Goal: Transaction & Acquisition: Purchase product/service

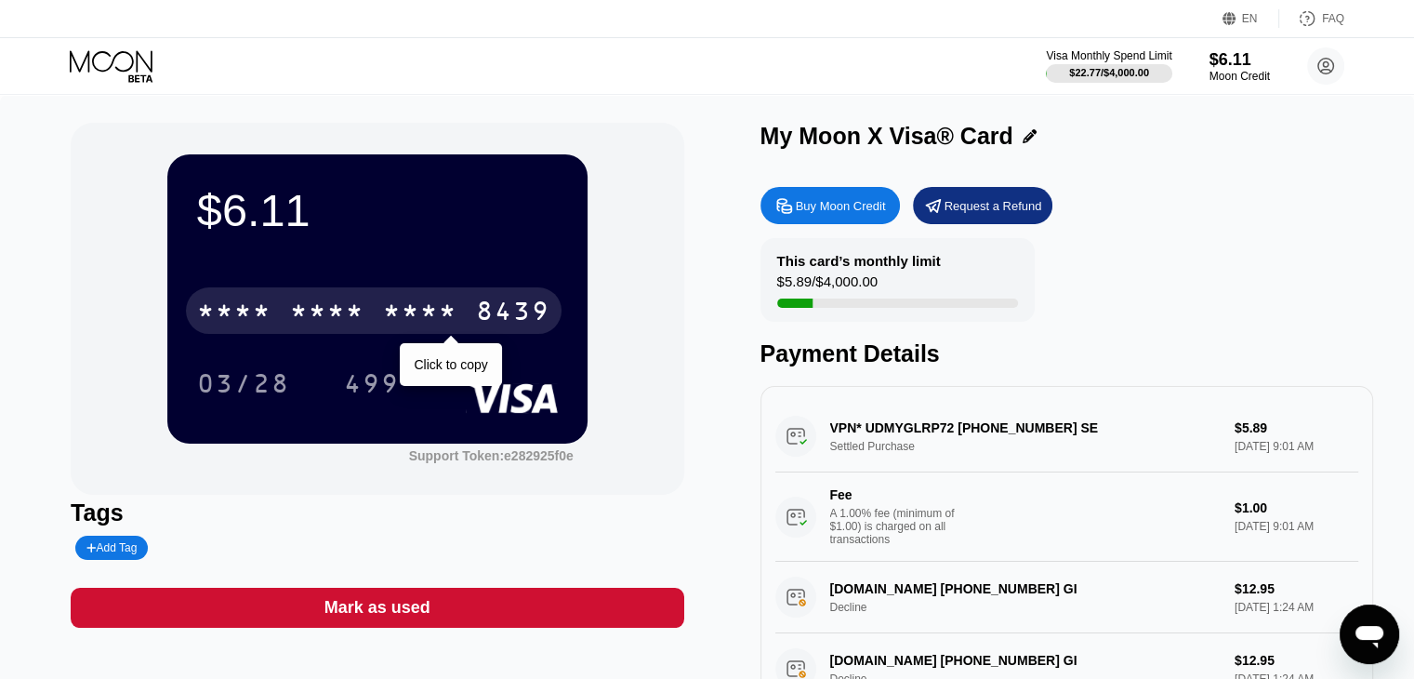
click at [437, 326] on div "* * * *" at bounding box center [420, 313] width 74 height 30
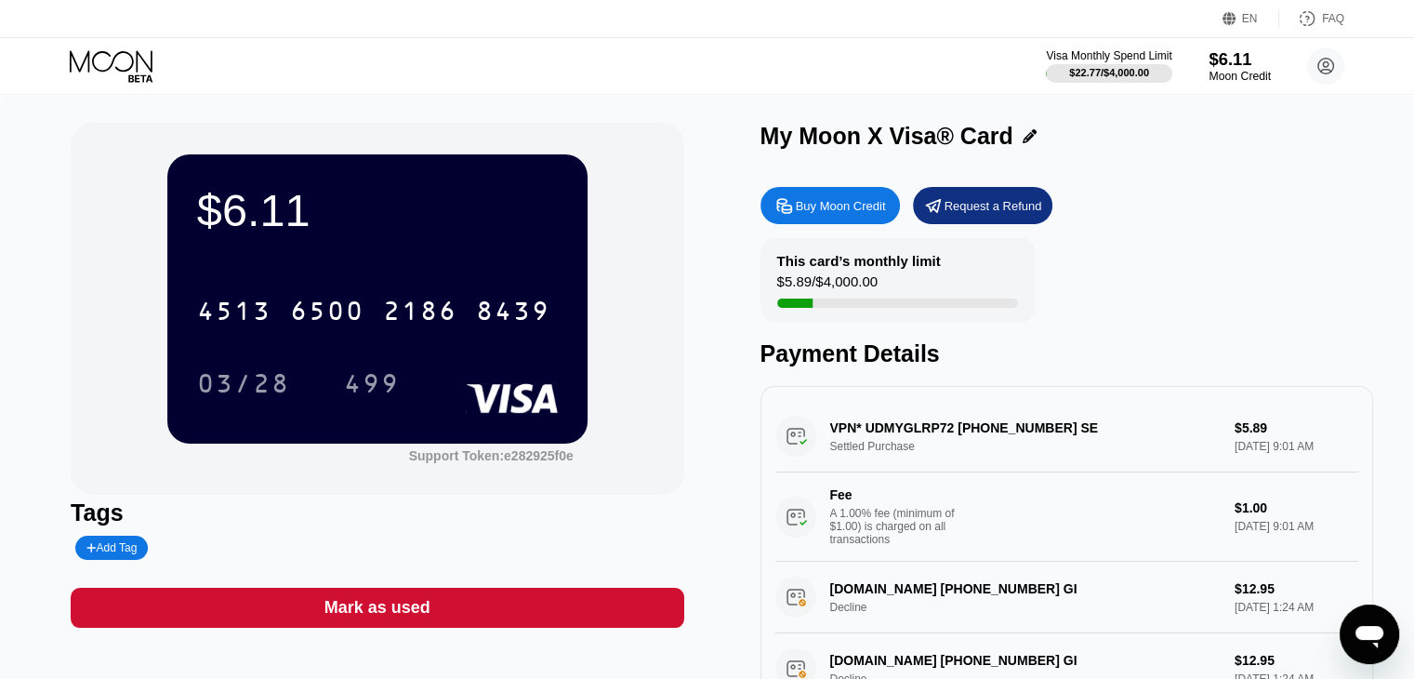
click at [1217, 75] on div "Moon Credit" at bounding box center [1240, 76] width 62 height 13
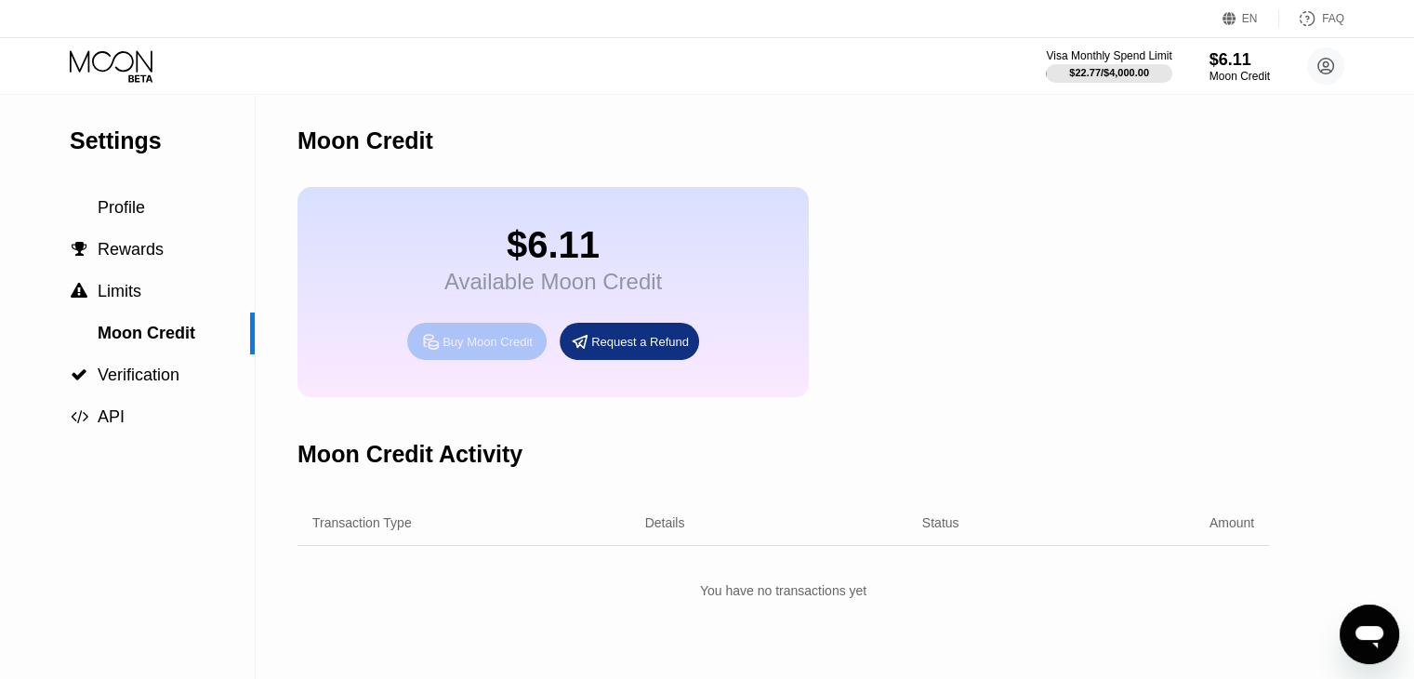
click at [467, 350] on div "Buy Moon Credit" at bounding box center [488, 342] width 90 height 16
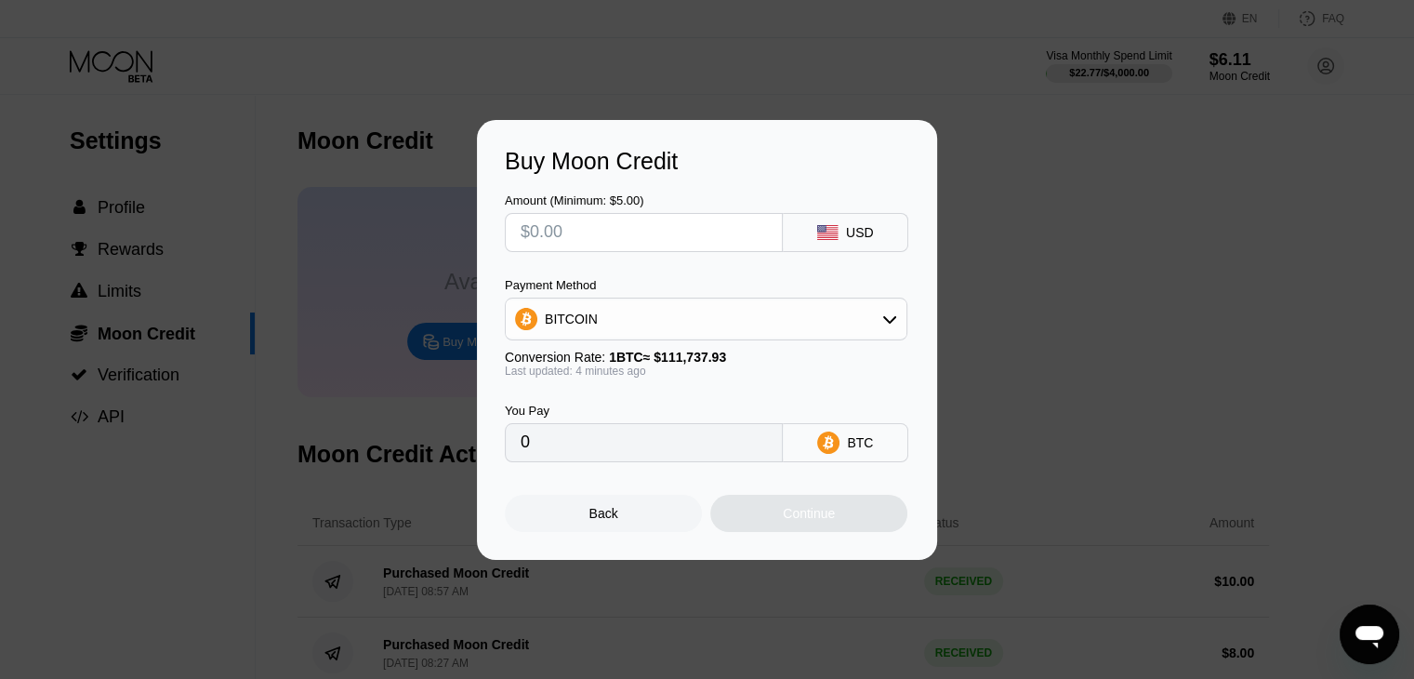
click at [812, 313] on div "BITCOIN" at bounding box center [706, 318] width 401 height 37
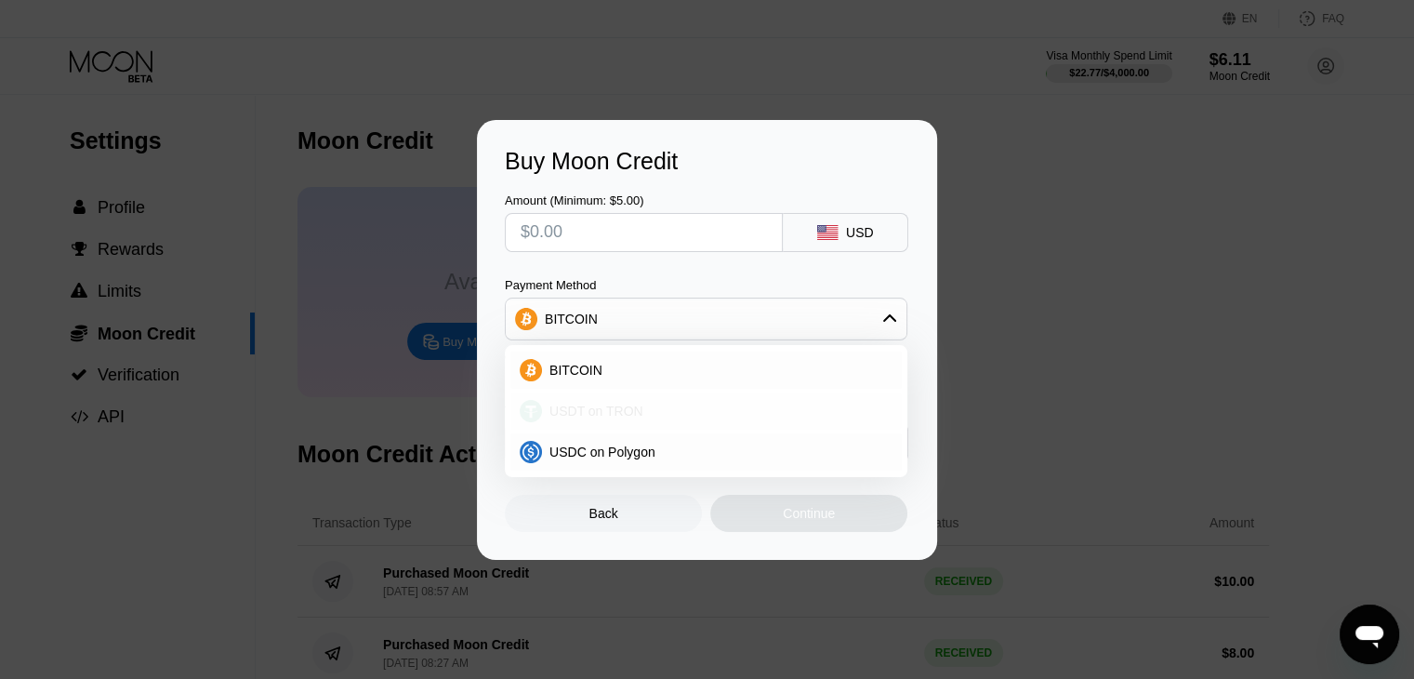
click at [729, 418] on div "USDT on TRON" at bounding box center [717, 411] width 351 height 15
type input "0.00"
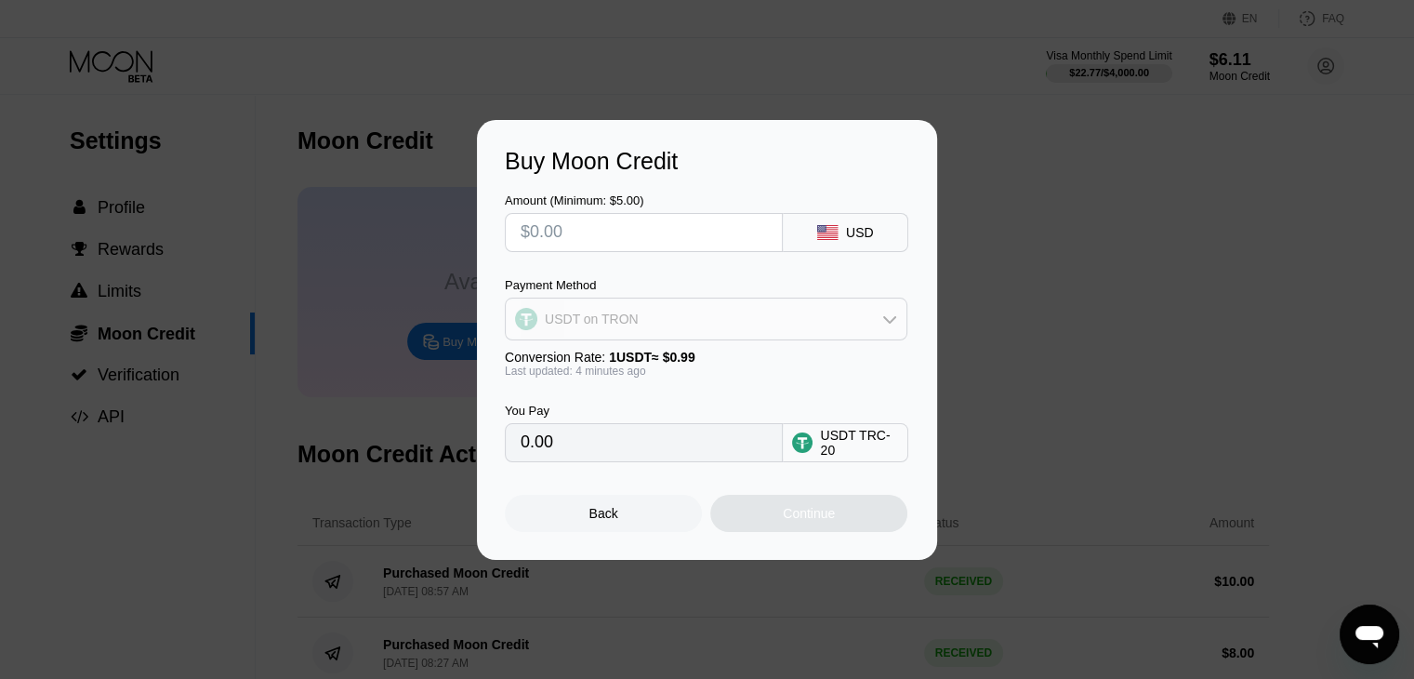
click at [792, 316] on div "USDT on TRON" at bounding box center [706, 318] width 401 height 37
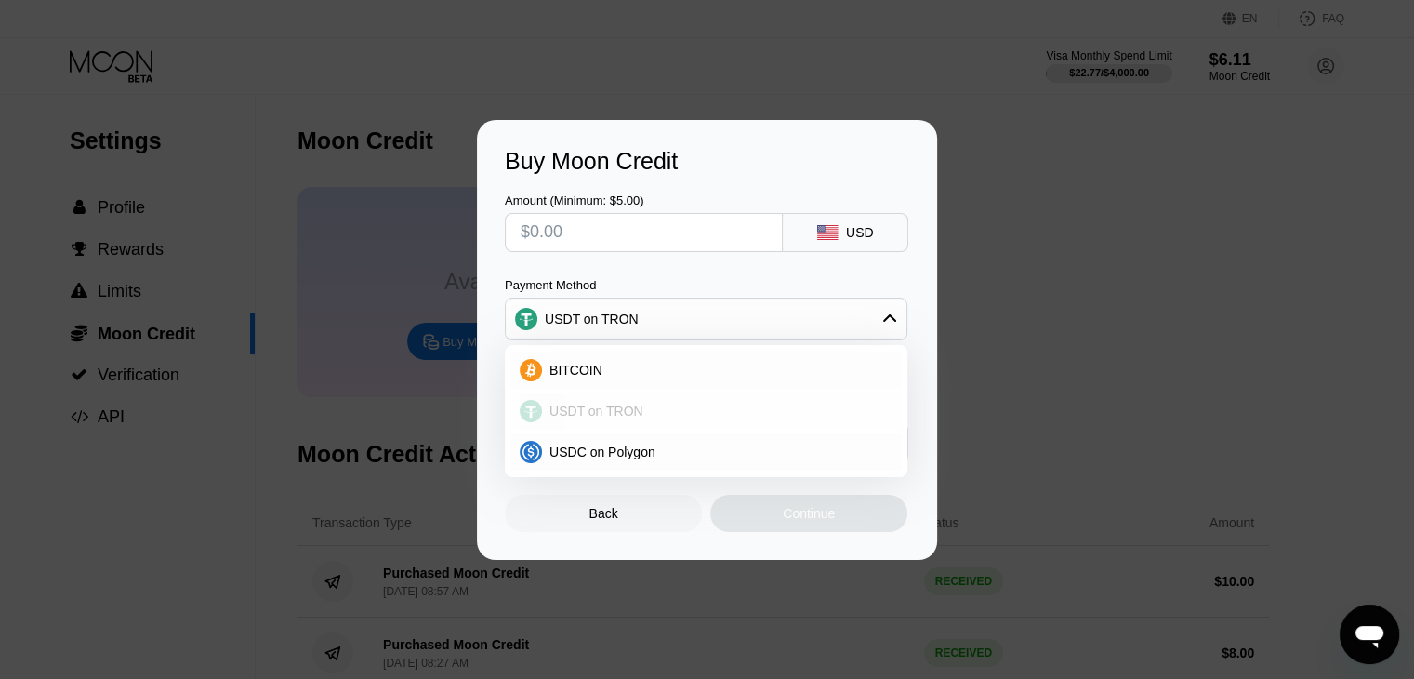
click at [711, 425] on div "USDT on TRON" at bounding box center [705, 410] width 391 height 37
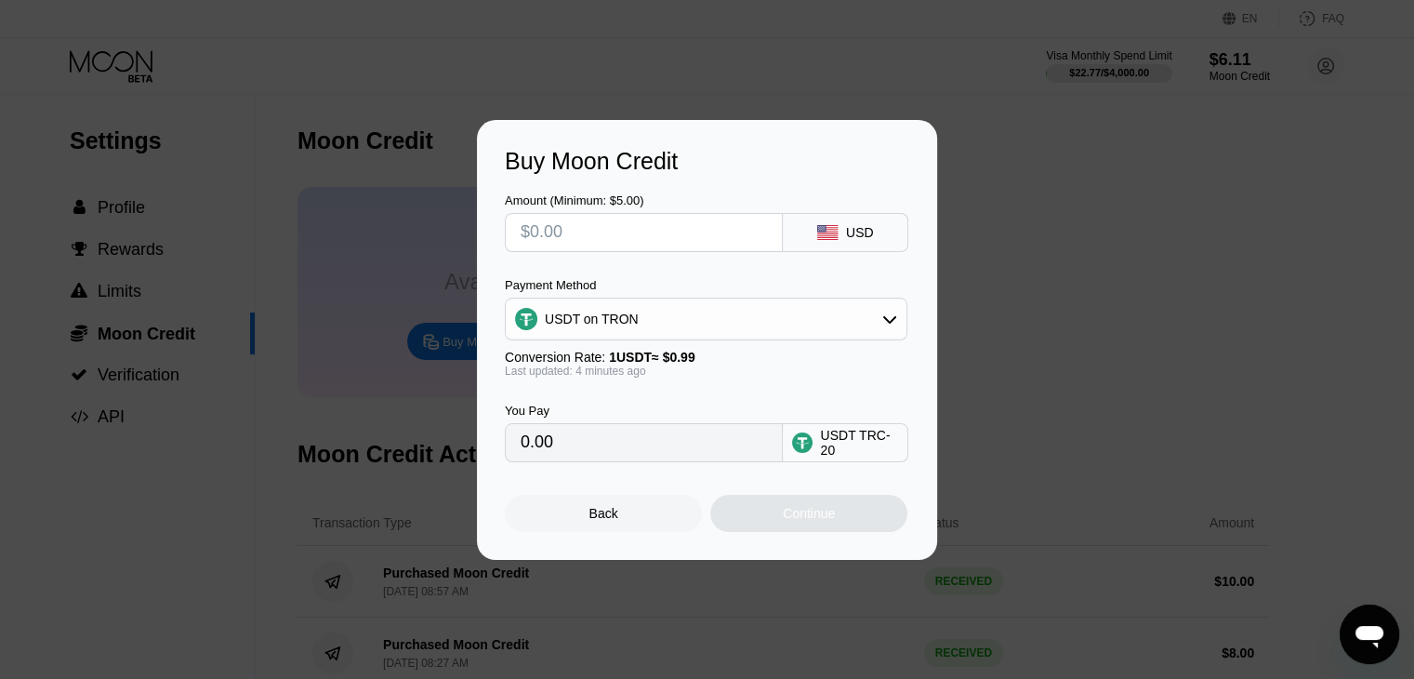
click at [608, 228] on input "text" at bounding box center [644, 232] width 246 height 37
type input "$9"
type input "9.09"
type input "$9"
click at [824, 519] on div "Continue" at bounding box center [809, 513] width 52 height 15
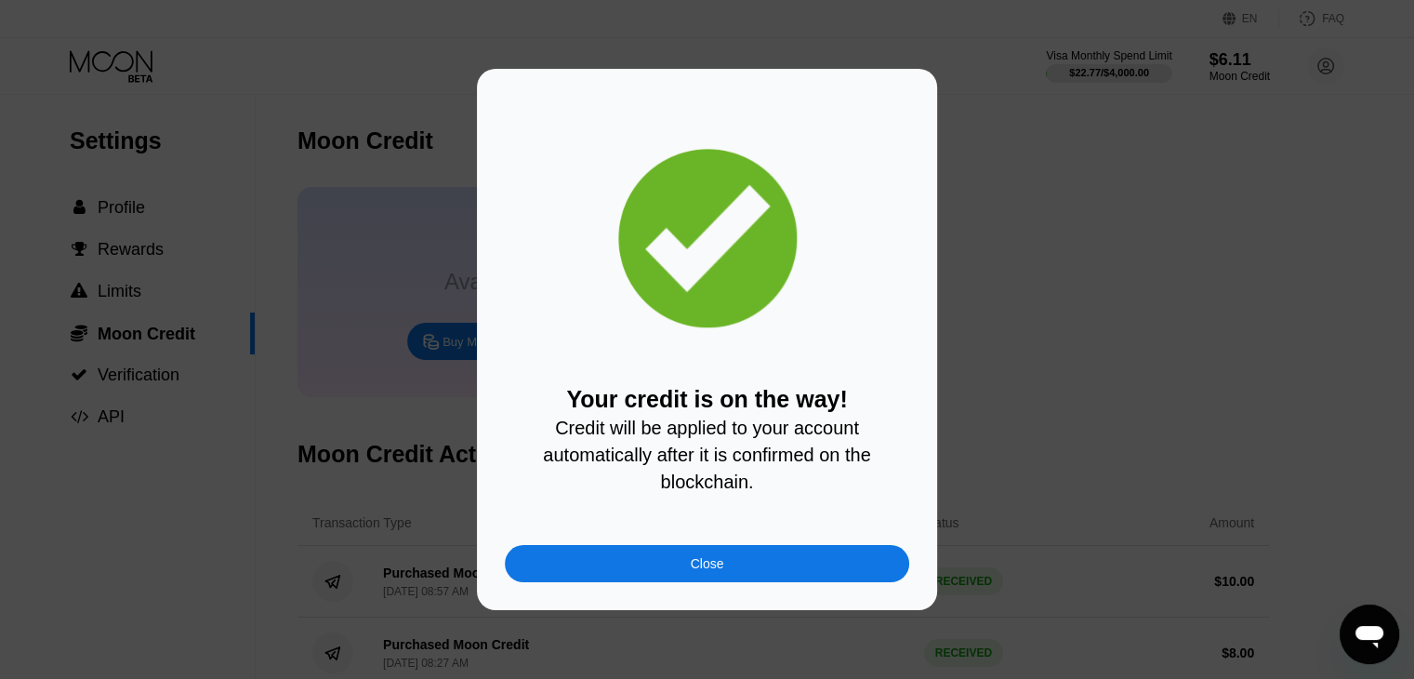
click at [815, 570] on div "Close" at bounding box center [707, 563] width 404 height 37
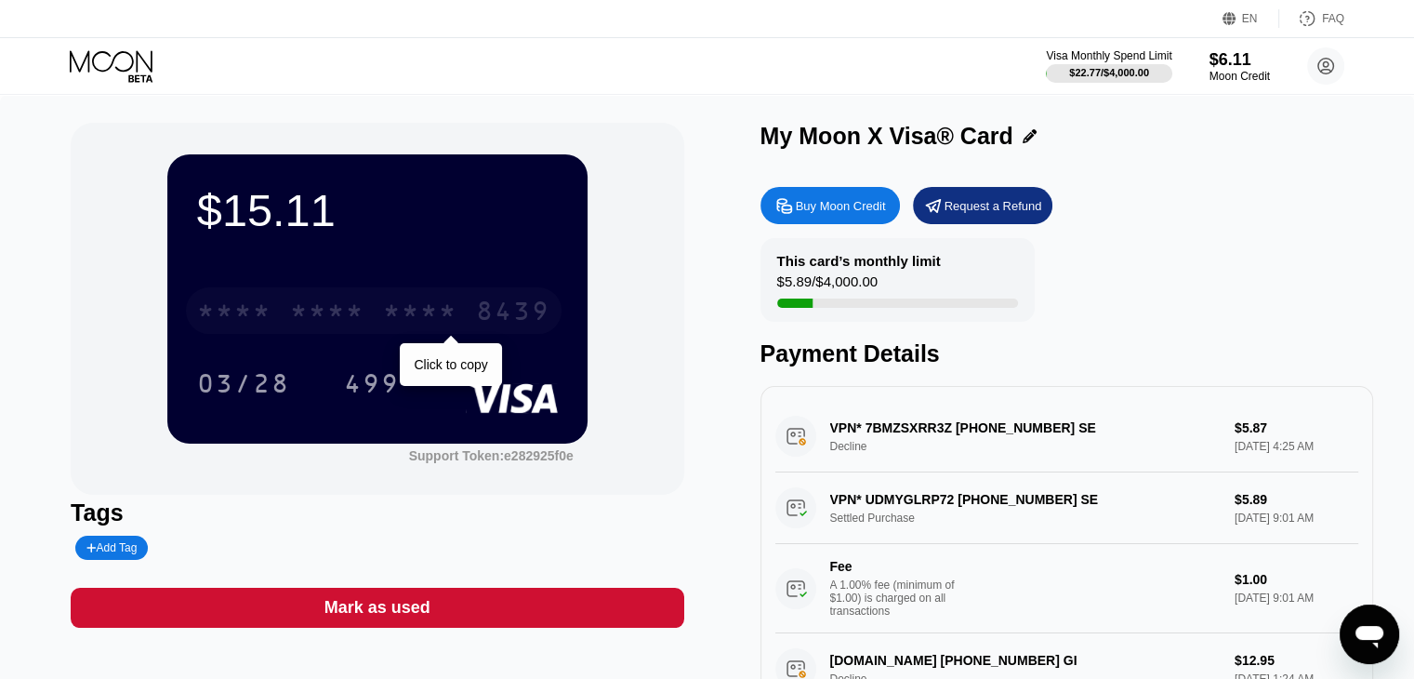
click at [424, 310] on div "* * * *" at bounding box center [420, 313] width 74 height 30
